Goal: Task Accomplishment & Management: Use online tool/utility

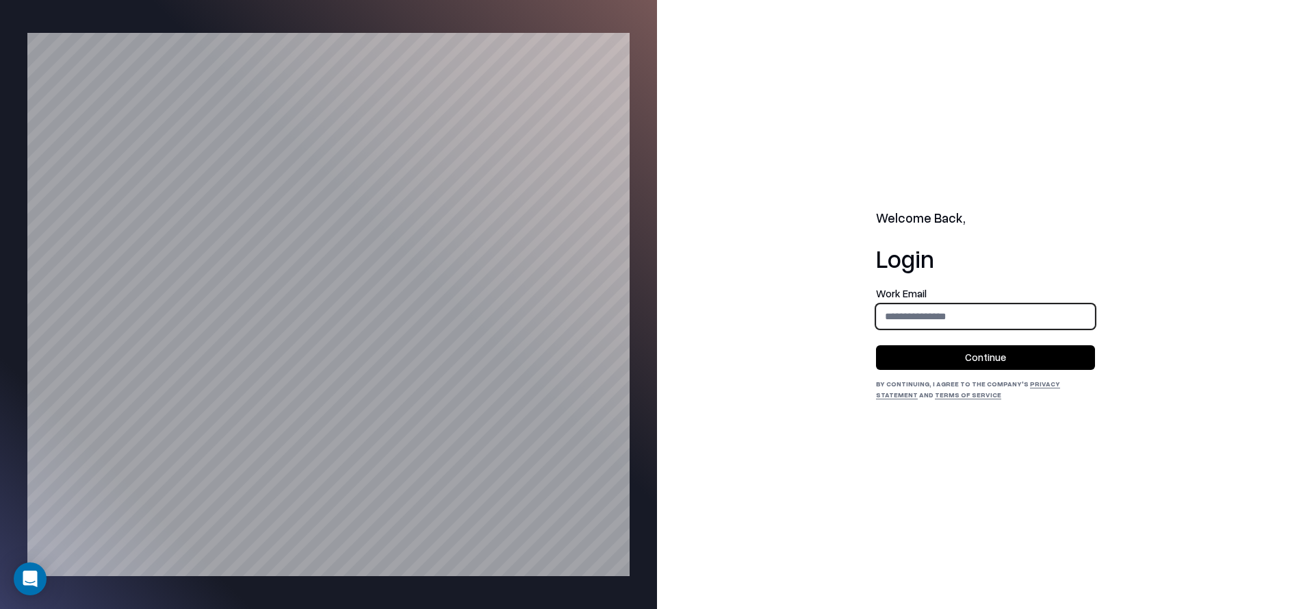
click at [887, 322] on input "email" at bounding box center [986, 315] width 218 height 25
type input "**********"
click at [966, 353] on button "Continue" at bounding box center [985, 357] width 219 height 25
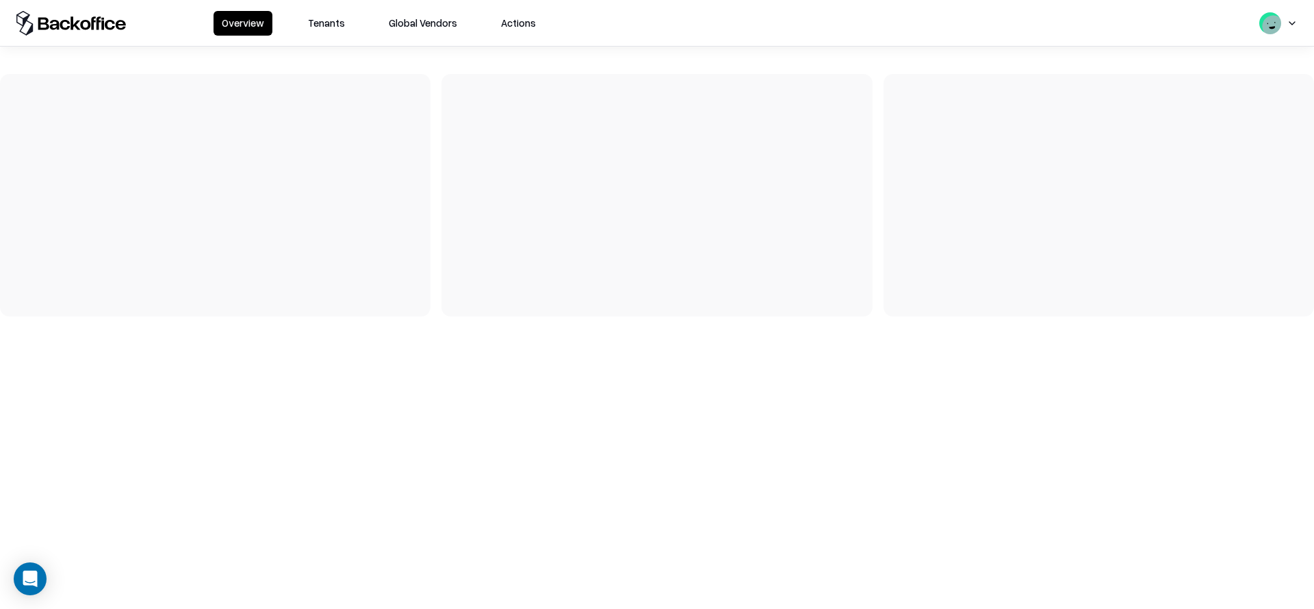
click at [331, 20] on button "Tenants" at bounding box center [326, 23] width 53 height 25
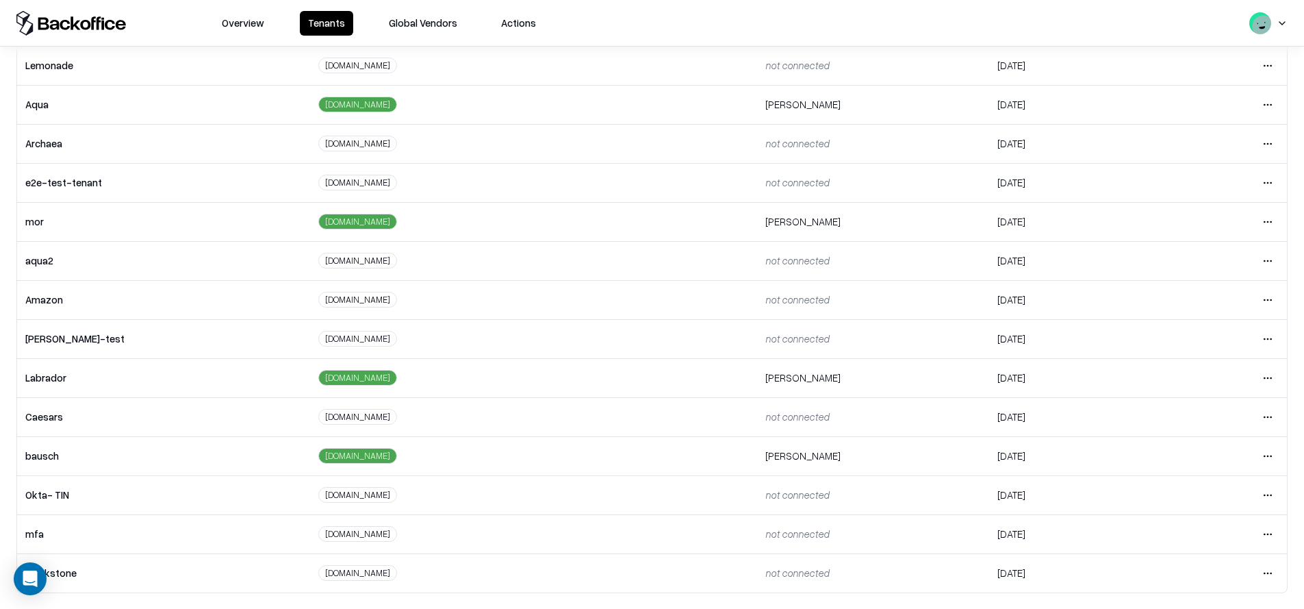
scroll to position [148, 0]
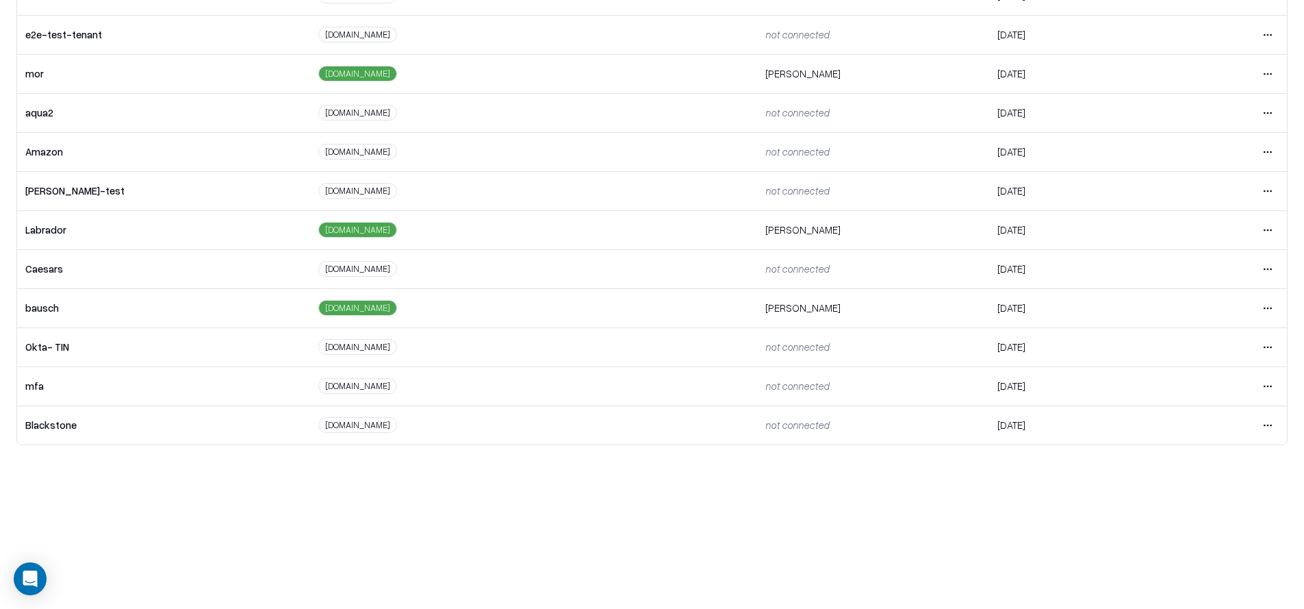
click at [1254, 266] on html "Overview Tenants Global Vendors Actions Tenants Add Tenant Tenant name Domain A…" at bounding box center [652, 156] width 1304 height 609
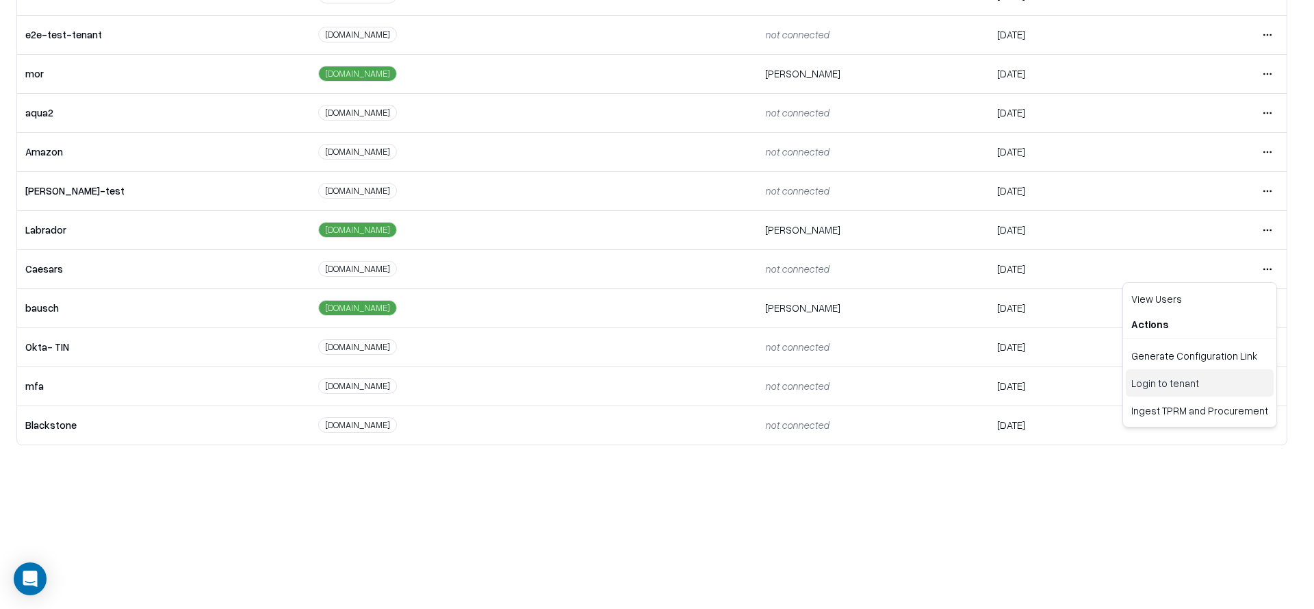
click at [1171, 378] on div "Login to tenant" at bounding box center [1200, 382] width 148 height 27
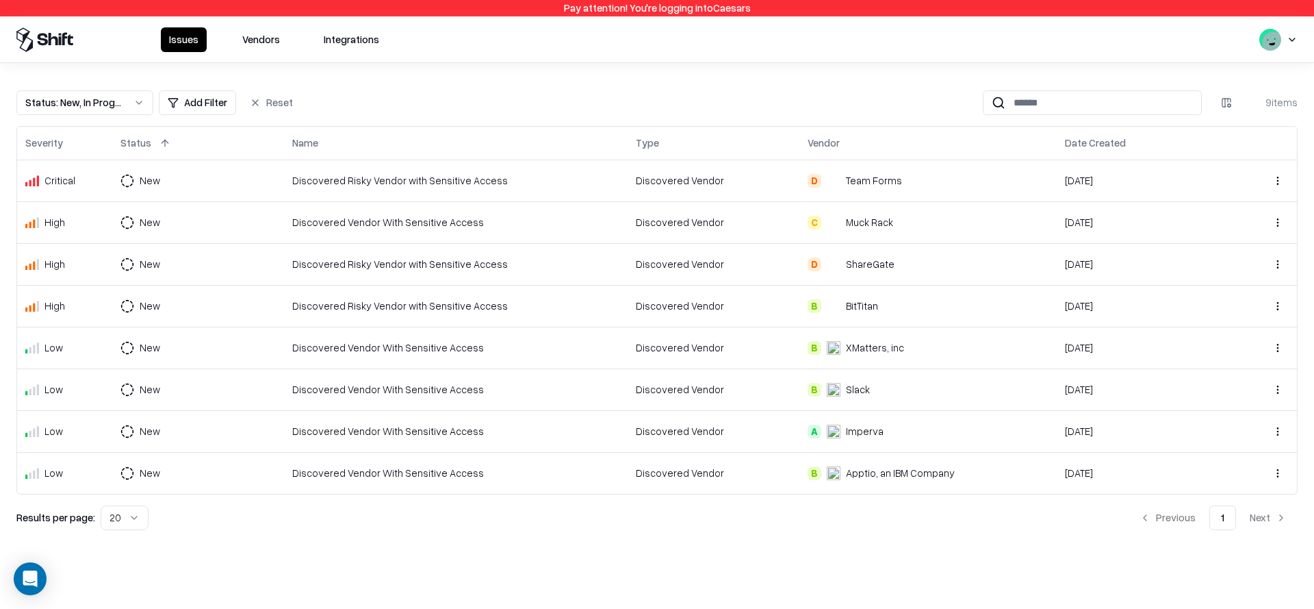
click at [258, 53] on div "Issues Vendors Integrations" at bounding box center [657, 39] width 1314 height 46
click at [250, 42] on button "Vendors" at bounding box center [261, 39] width 54 height 25
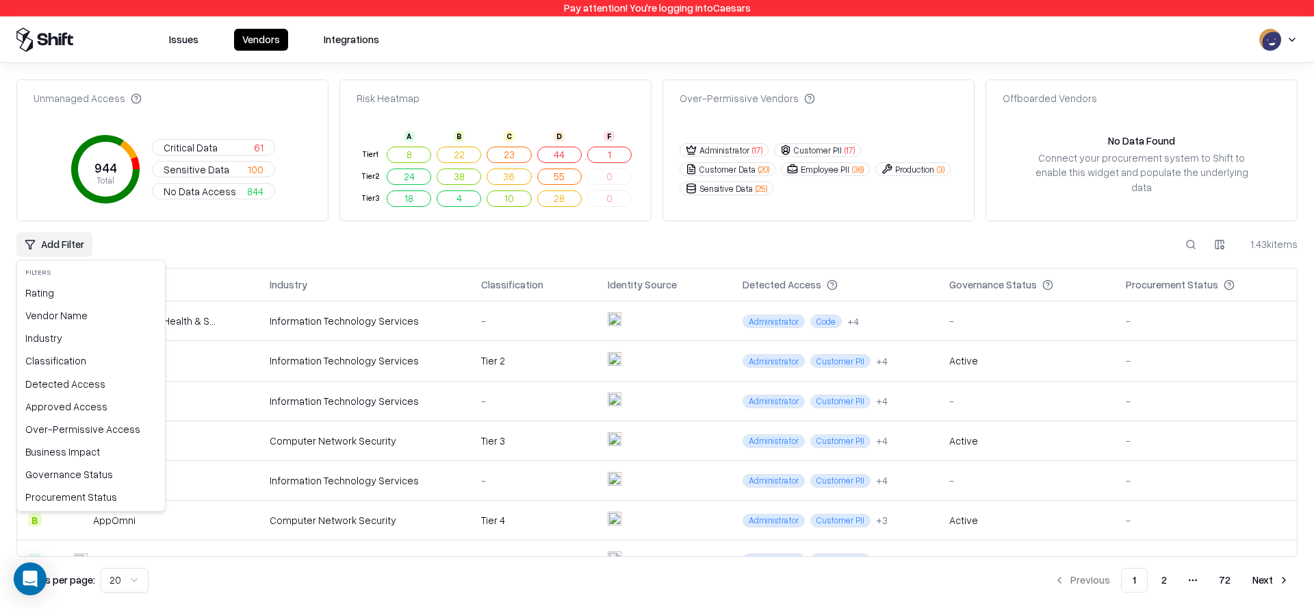
click at [76, 244] on html "Pay attention! You're logging into Caesars Issues Vendors Integrations Unmanage…" at bounding box center [657, 304] width 1314 height 609
click at [64, 315] on div "Vendor Name" at bounding box center [91, 315] width 142 height 23
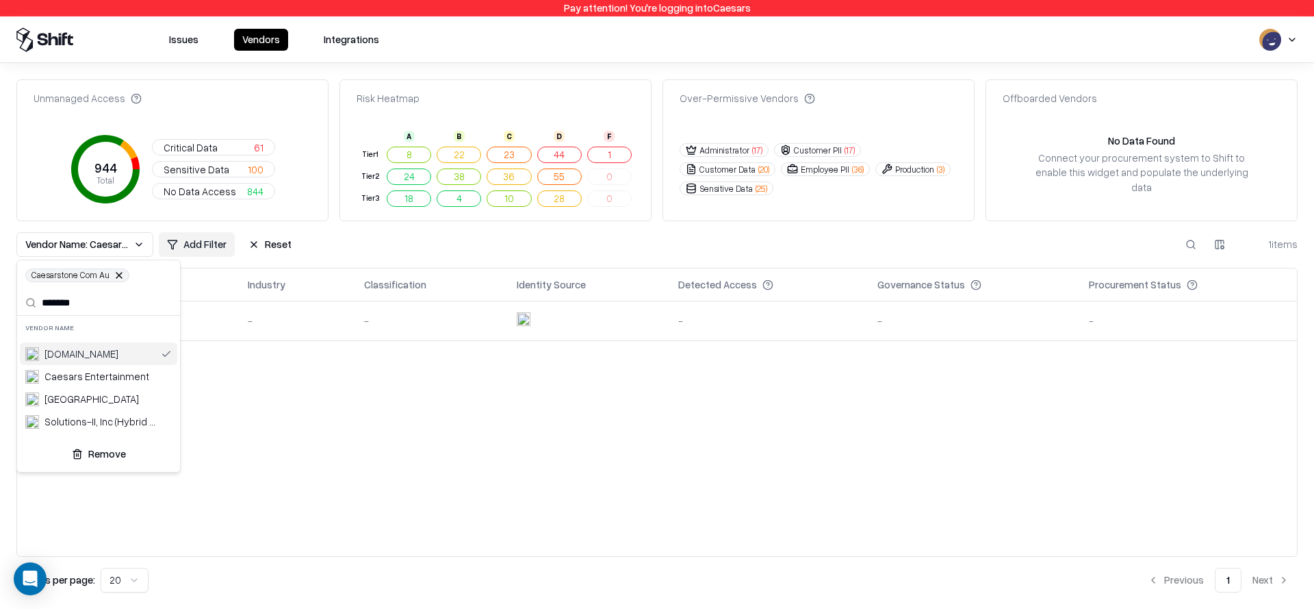
type input "*******"
click at [335, 494] on html "Pay attention! You're logging into Caesars Issues Vendors Integrations Unmanage…" at bounding box center [657, 304] width 1314 height 609
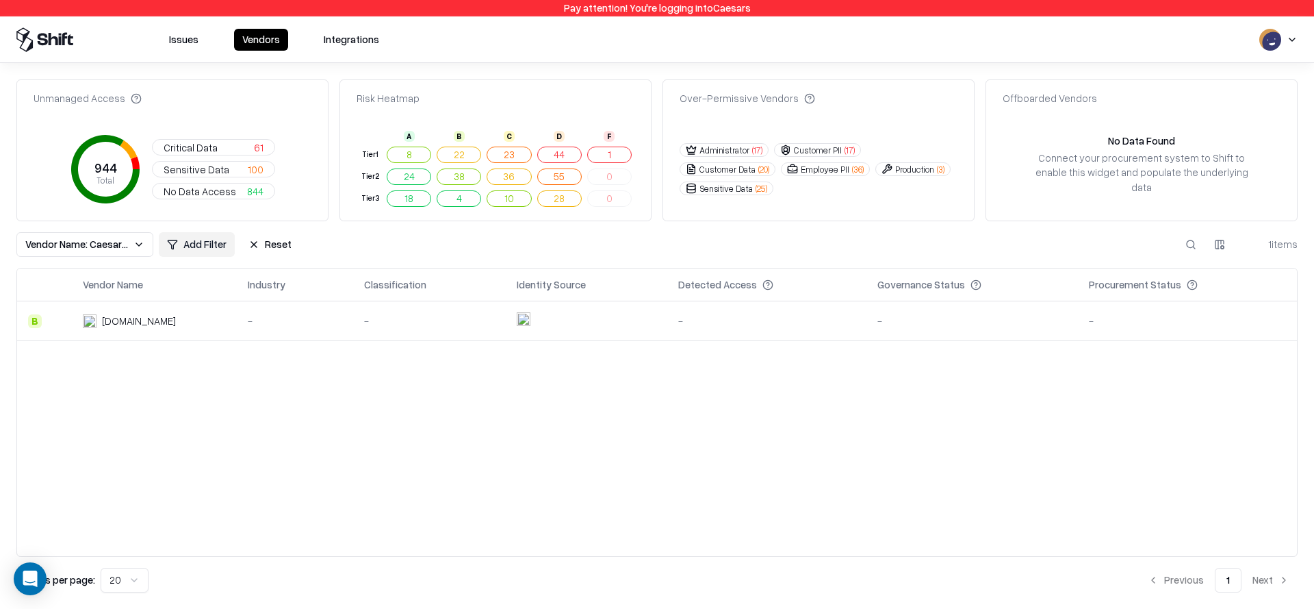
click at [122, 313] on td "[DOMAIN_NAME]" at bounding box center [154, 321] width 165 height 40
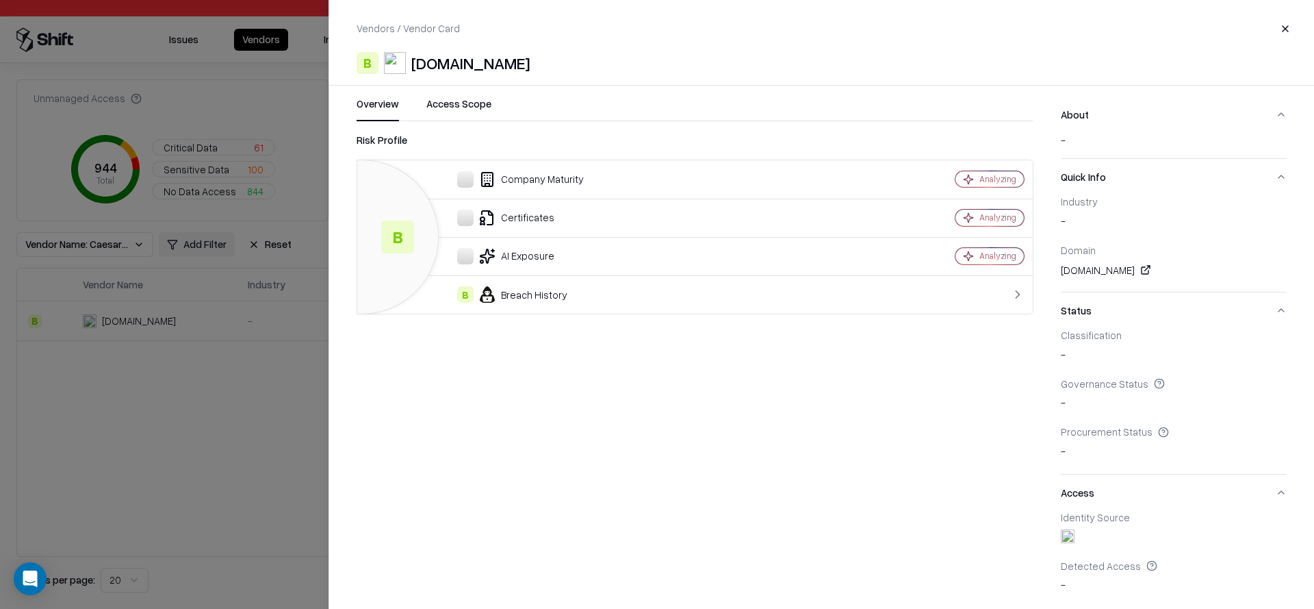
click at [1154, 268] on link at bounding box center [1146, 270] width 16 height 16
